Goal: Transaction & Acquisition: Book appointment/travel/reservation

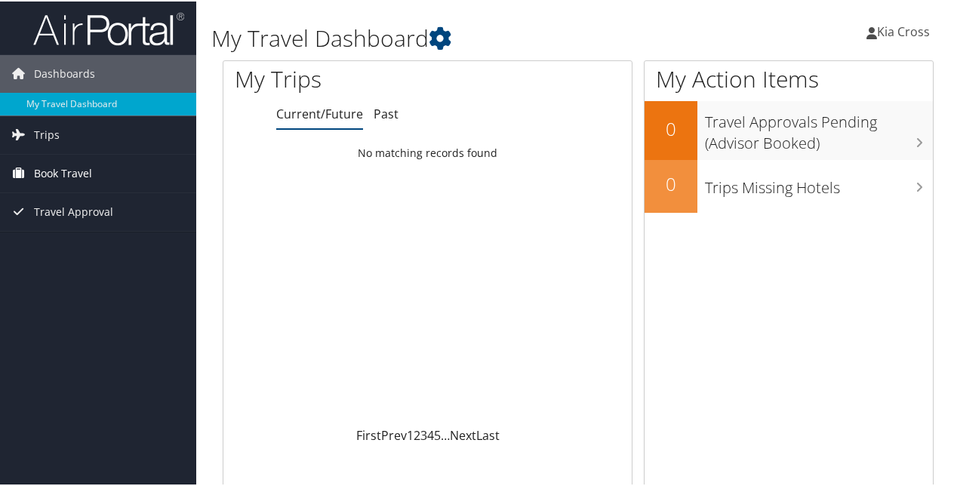
click at [59, 171] on span "Book Travel" at bounding box center [63, 172] width 58 height 38
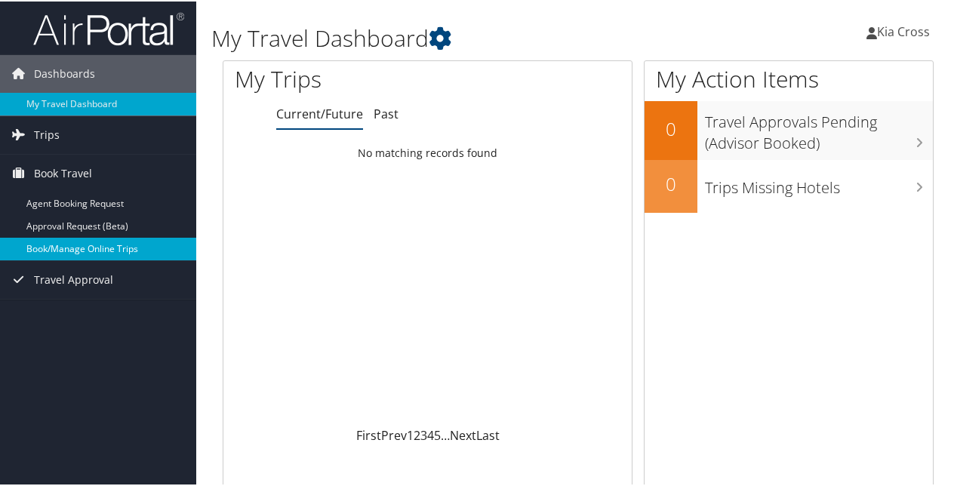
click at [59, 247] on link "Book/Manage Online Trips" at bounding box center [98, 247] width 196 height 23
